Goal: Find specific page/section

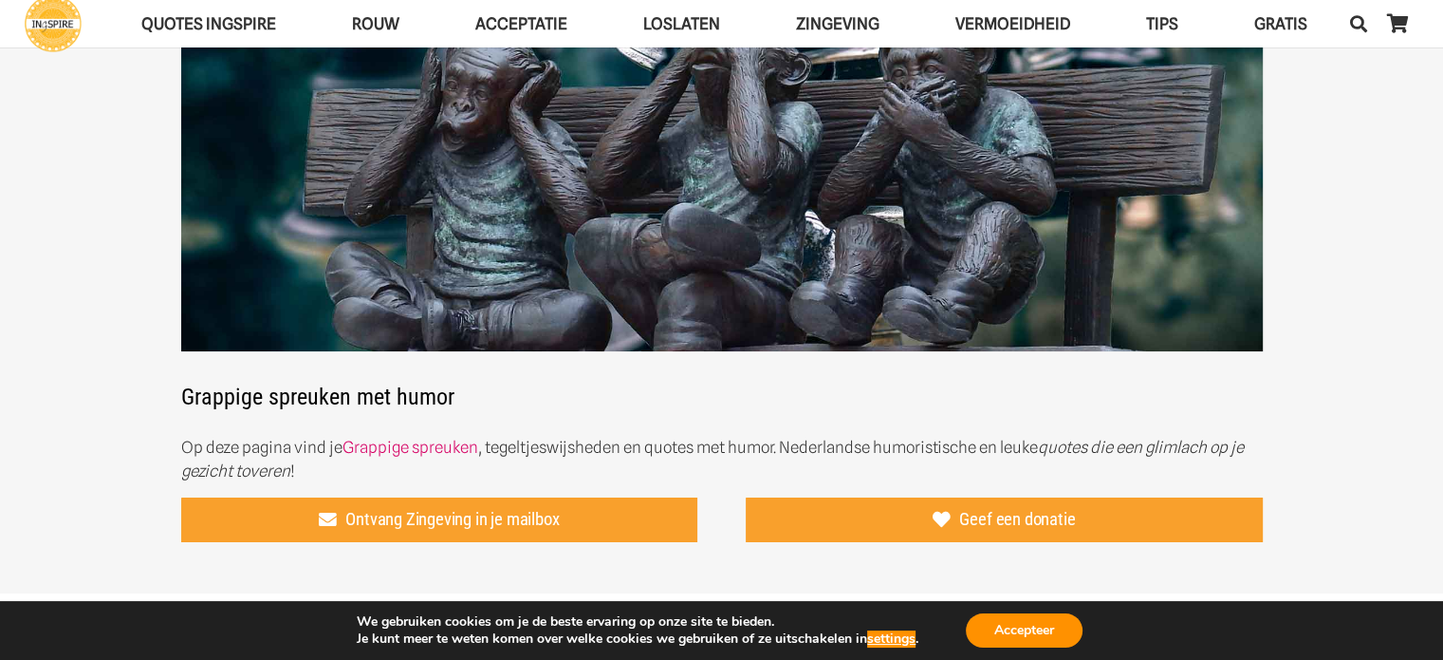
scroll to position [213, 0]
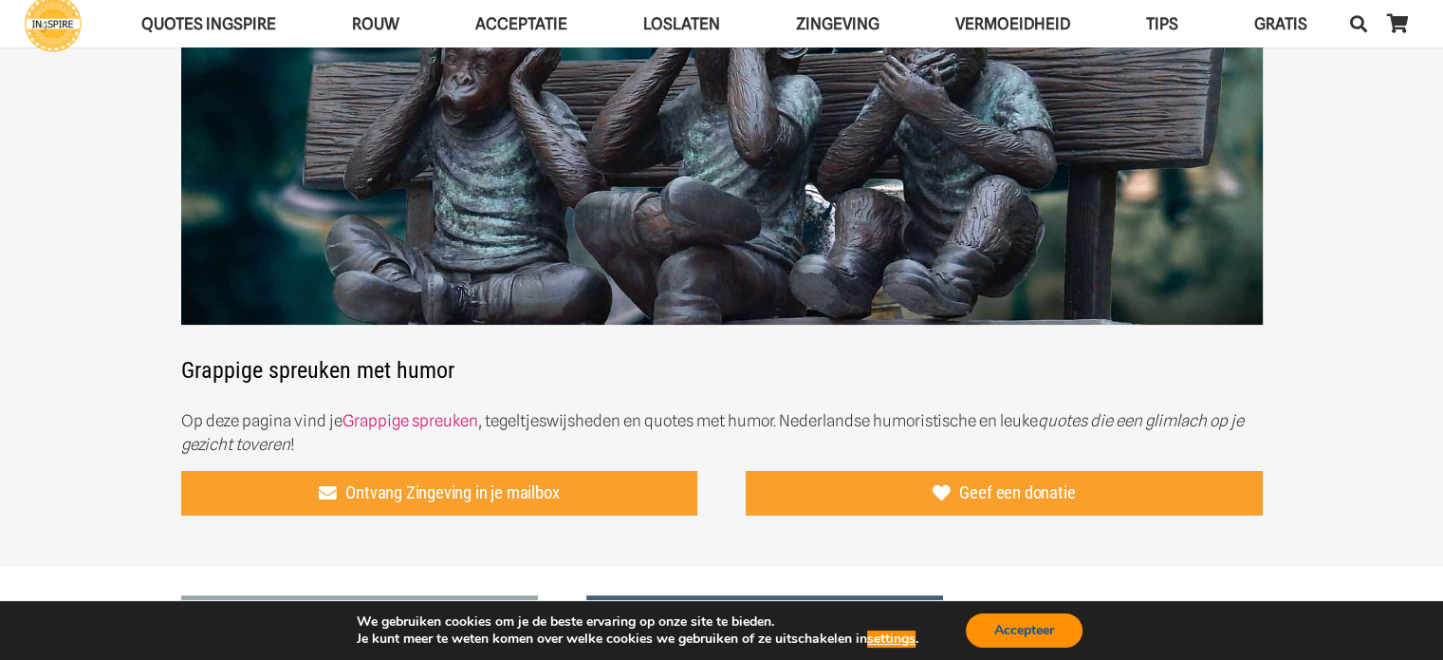
click at [1006, 620] on button "Accepteer" at bounding box center [1024, 630] width 117 height 34
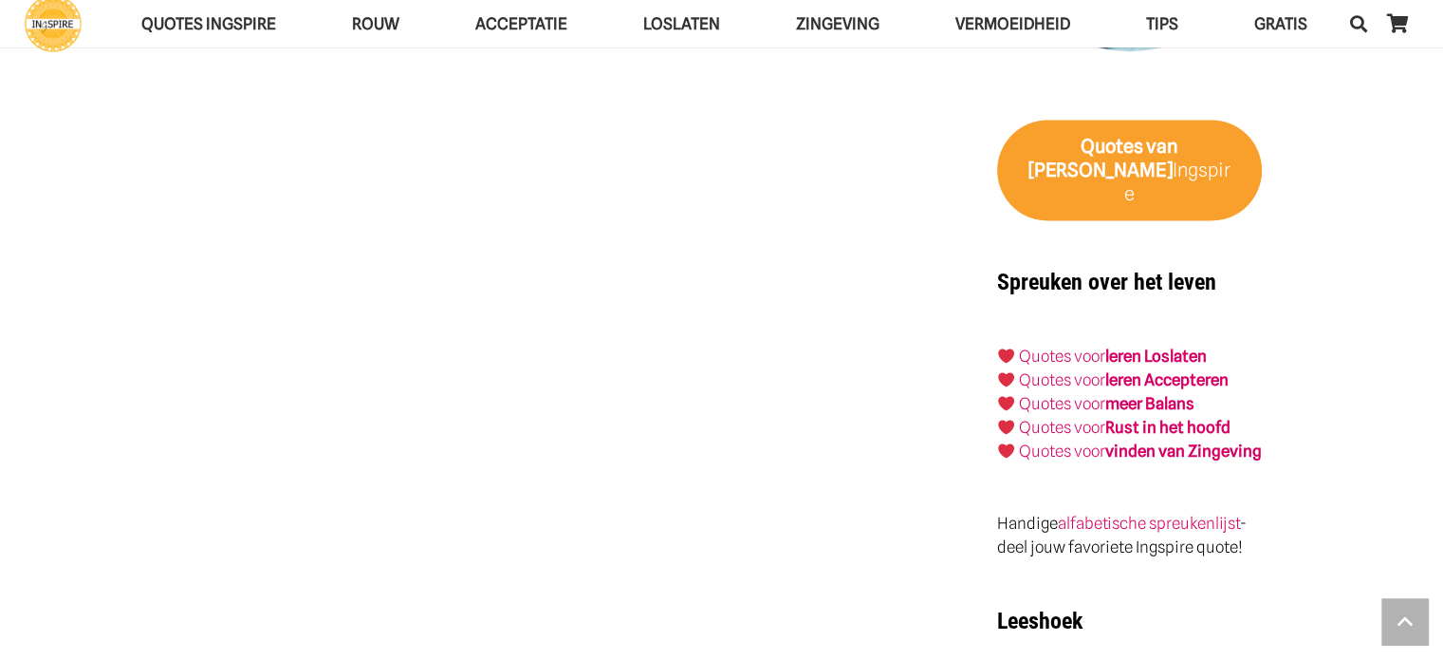
scroll to position [2923, 0]
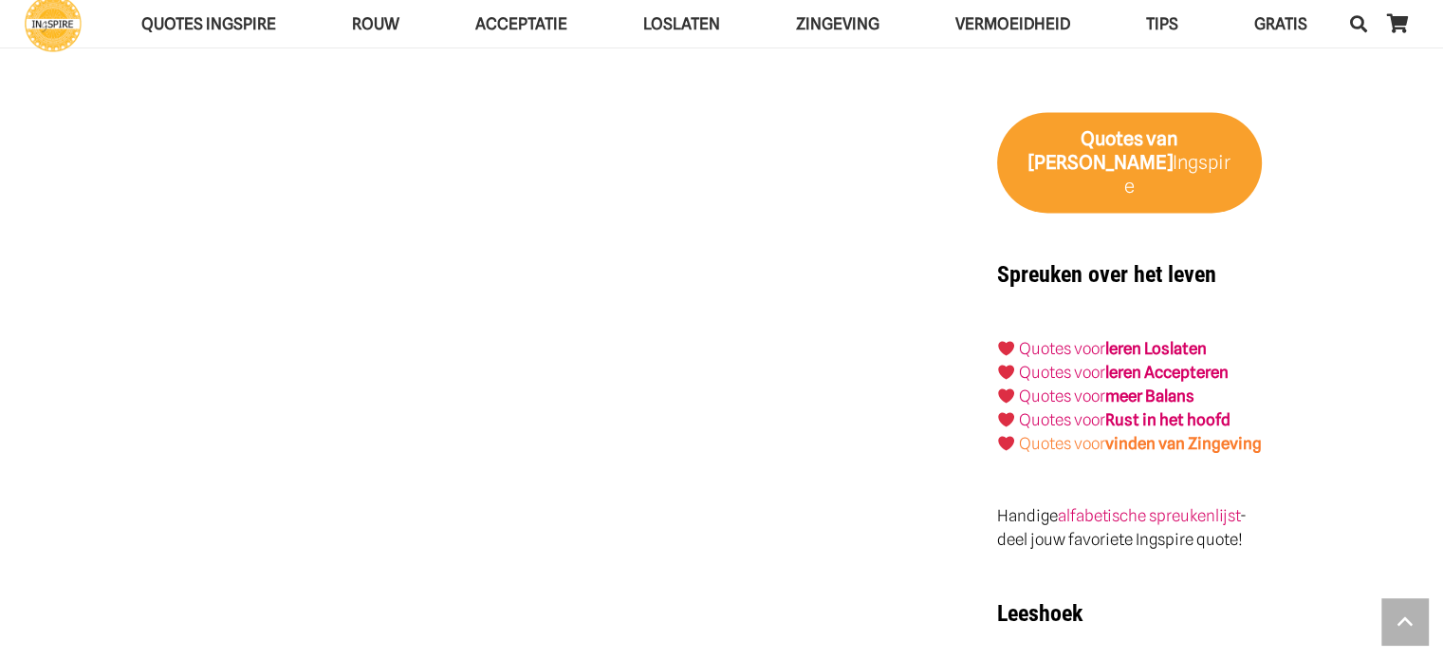
click at [1120, 434] on strong "vinden van Zingeving" at bounding box center [1184, 443] width 157 height 19
